Goal: Task Accomplishment & Management: Manage account settings

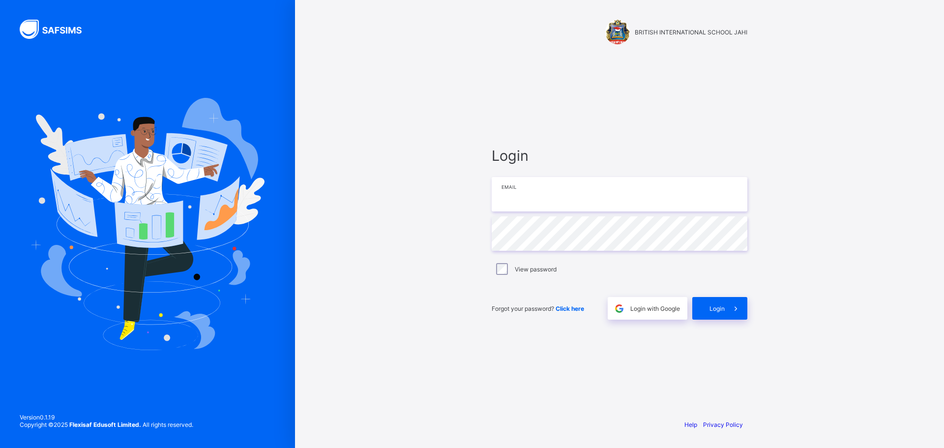
click at [515, 203] on input "email" at bounding box center [620, 194] width 256 height 34
type input "**********"
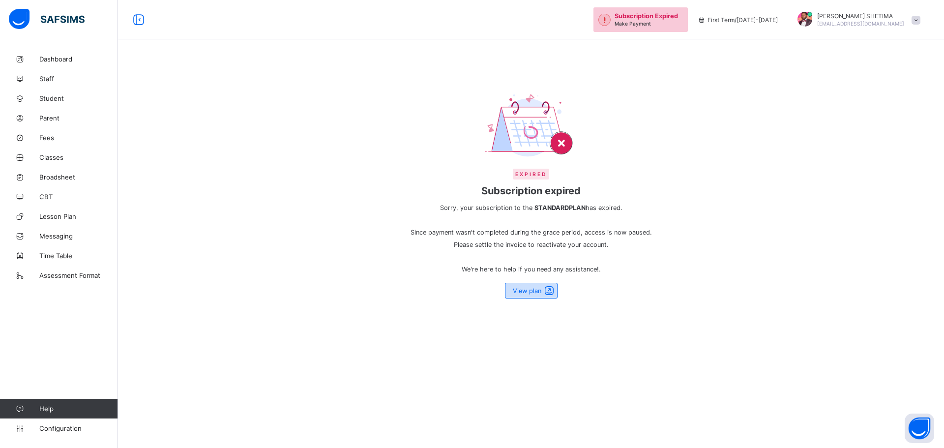
click at [548, 290] on span at bounding box center [549, 291] width 14 height 12
